Goal: Information Seeking & Learning: Learn about a topic

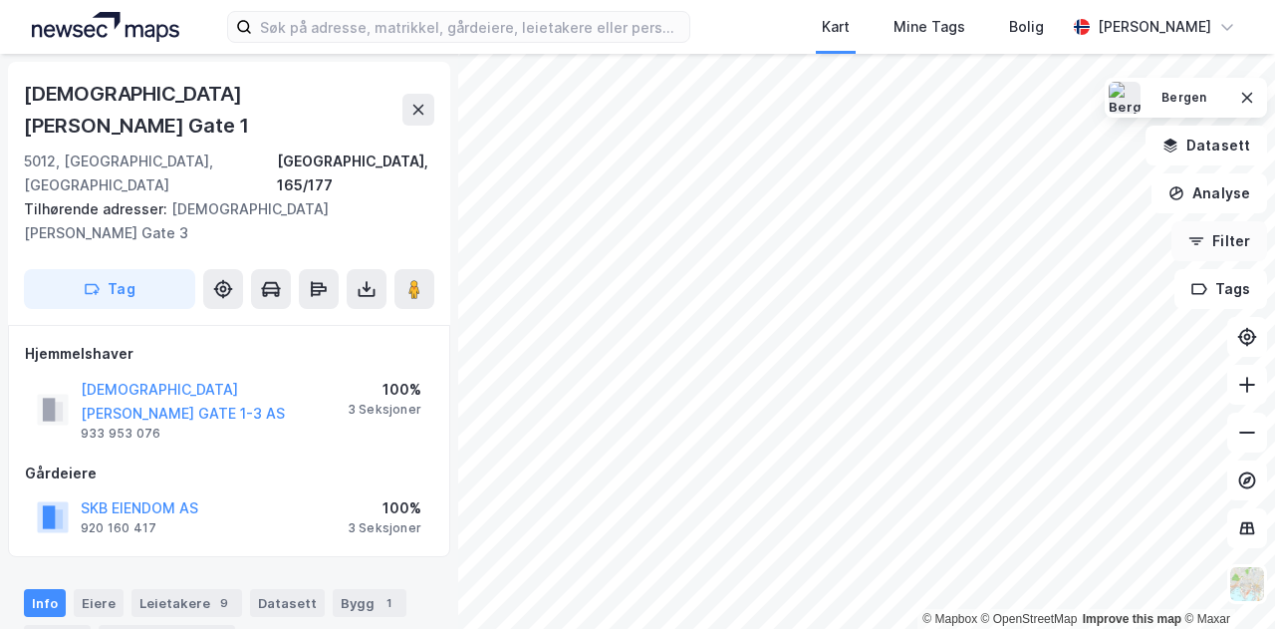
click at [1241, 253] on button "Filter" at bounding box center [1220, 241] width 96 height 40
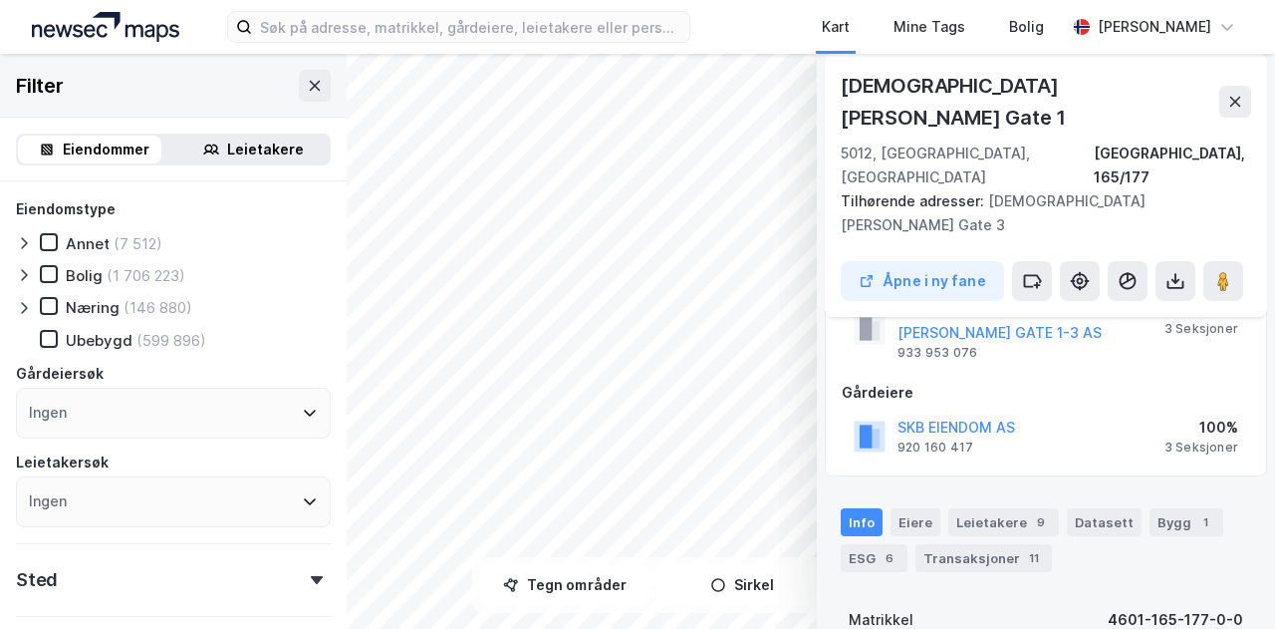
scroll to position [82, 0]
click at [861, 543] on div "ESG 6" at bounding box center [874, 557] width 67 height 28
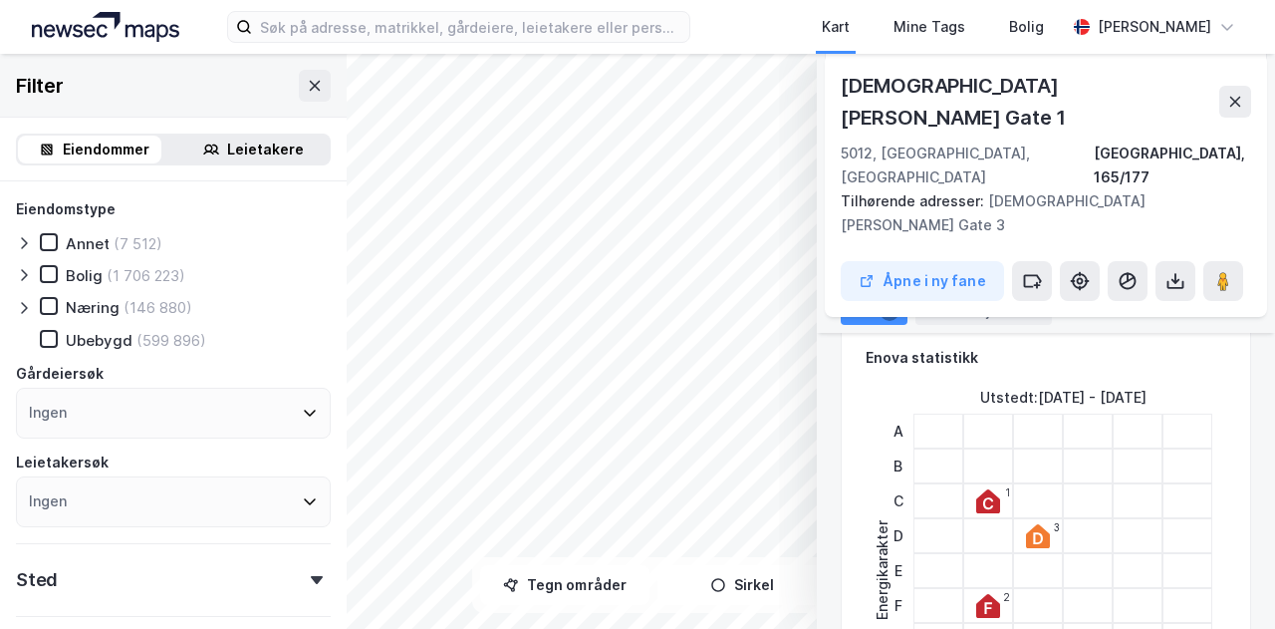
scroll to position [354, 0]
click at [307, 89] on icon at bounding box center [315, 86] width 16 height 16
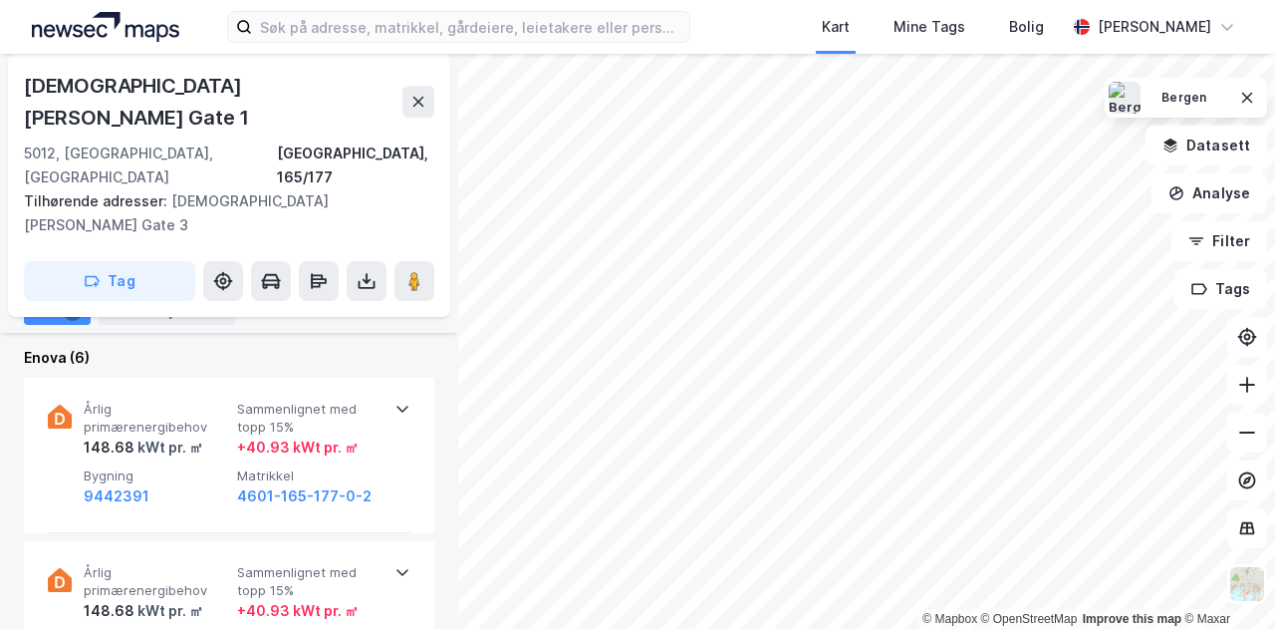
scroll to position [636, 0]
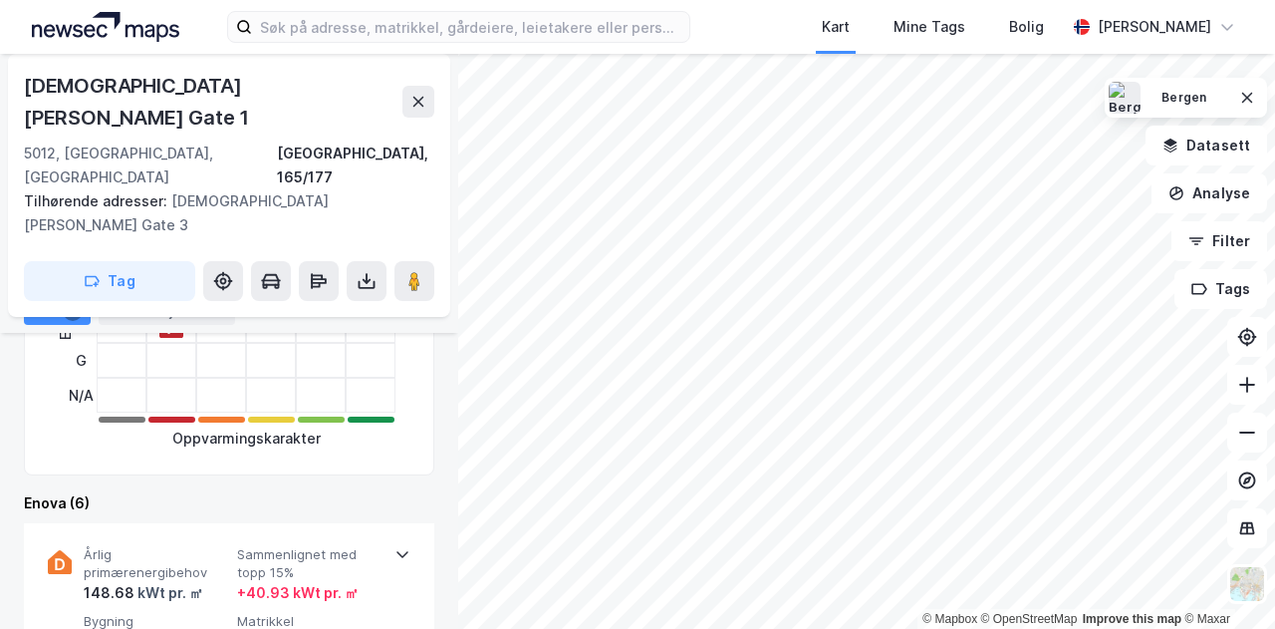
click at [196, 275] on div "Leietakere 9" at bounding box center [186, 275] width 111 height 28
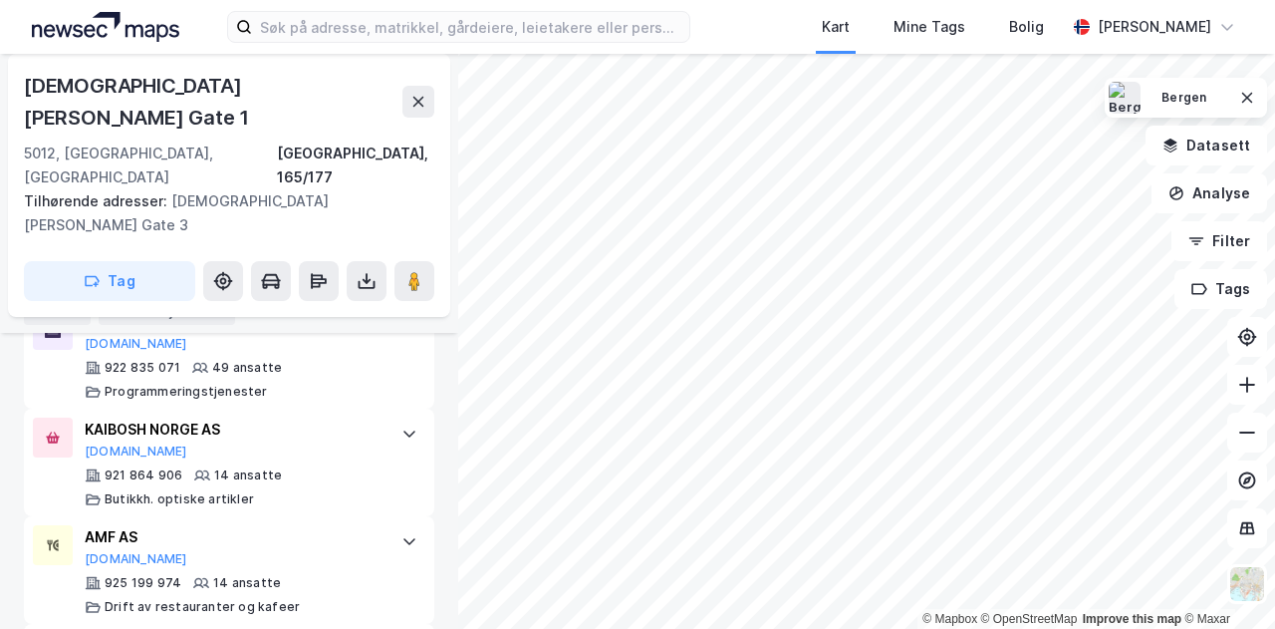
scroll to position [737, 0]
click at [42, 272] on div "Info" at bounding box center [45, 275] width 42 height 28
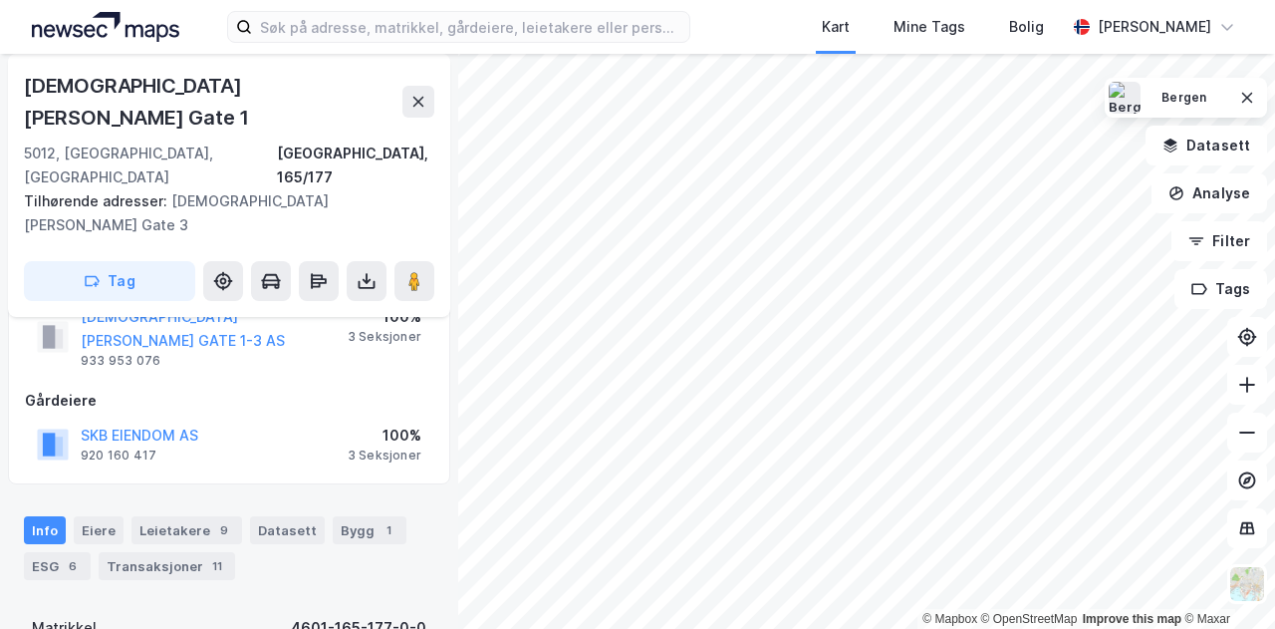
scroll to position [79, 0]
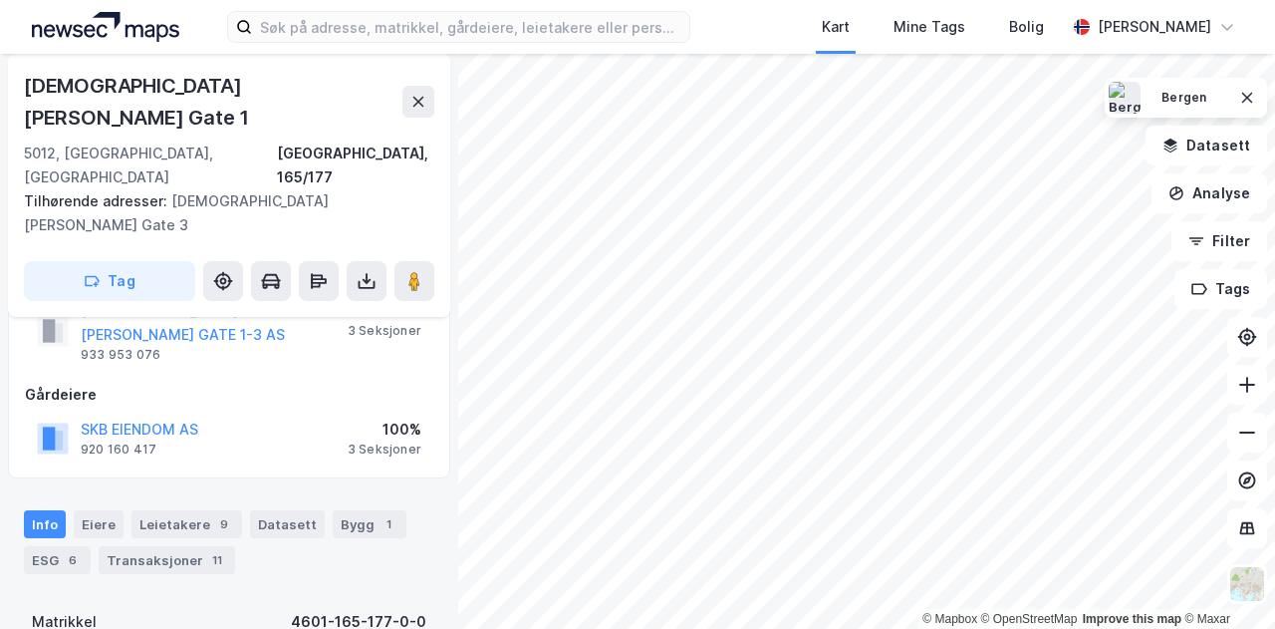
click at [350, 510] on div "Info [PERSON_NAME] 9 Datasett Bygg 1 ESG 6 Transaksjoner 11" at bounding box center [229, 542] width 410 height 64
click at [379, 514] on div "1" at bounding box center [389, 524] width 20 height 20
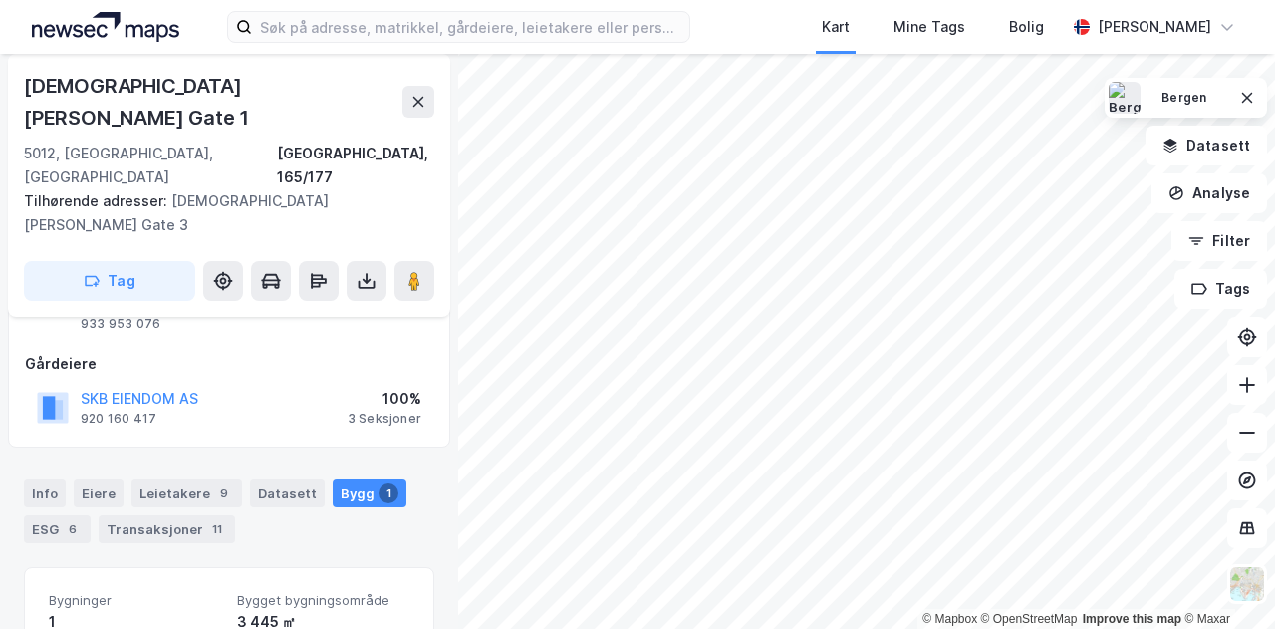
scroll to position [111, 0]
click at [153, 514] on div "Transaksjoner 11" at bounding box center [167, 528] width 136 height 28
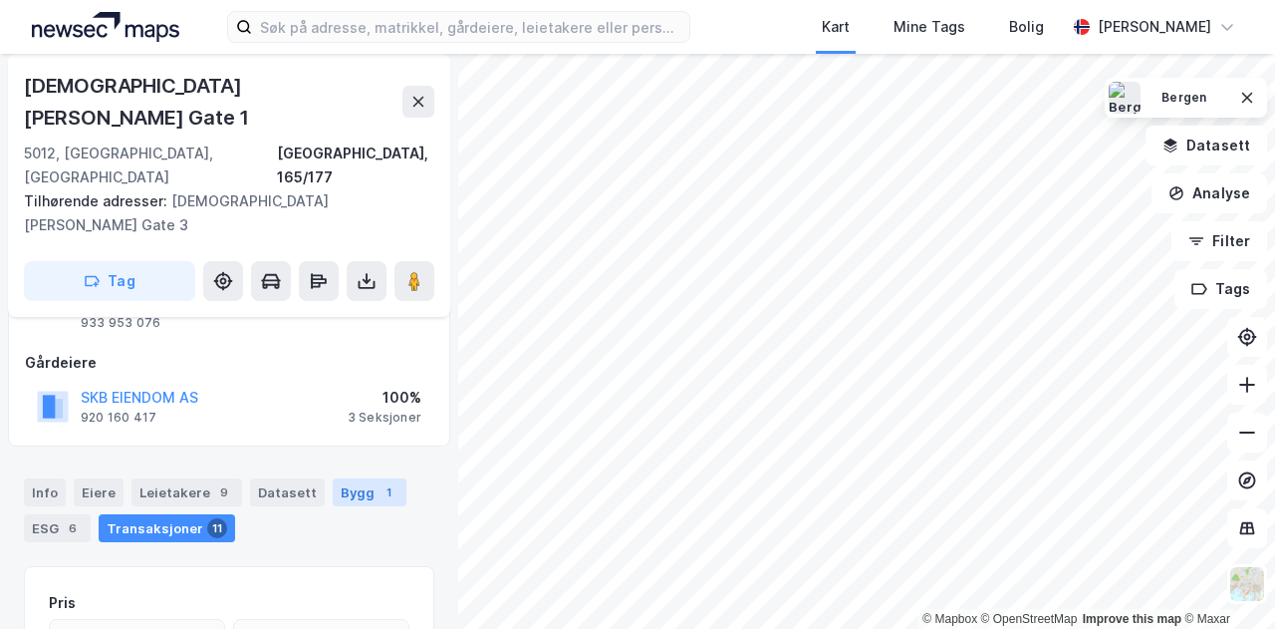
click at [340, 478] on div "Bygg 1" at bounding box center [370, 492] width 74 height 28
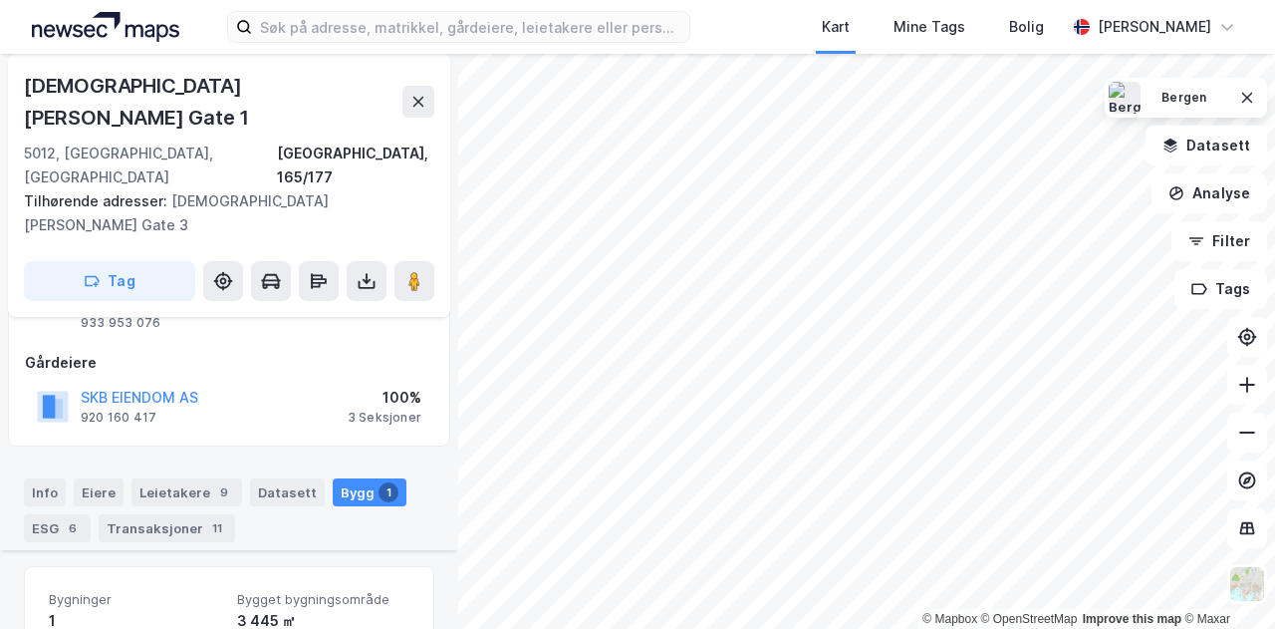
scroll to position [280, 0]
